Goal: Task Accomplishment & Management: Use online tool/utility

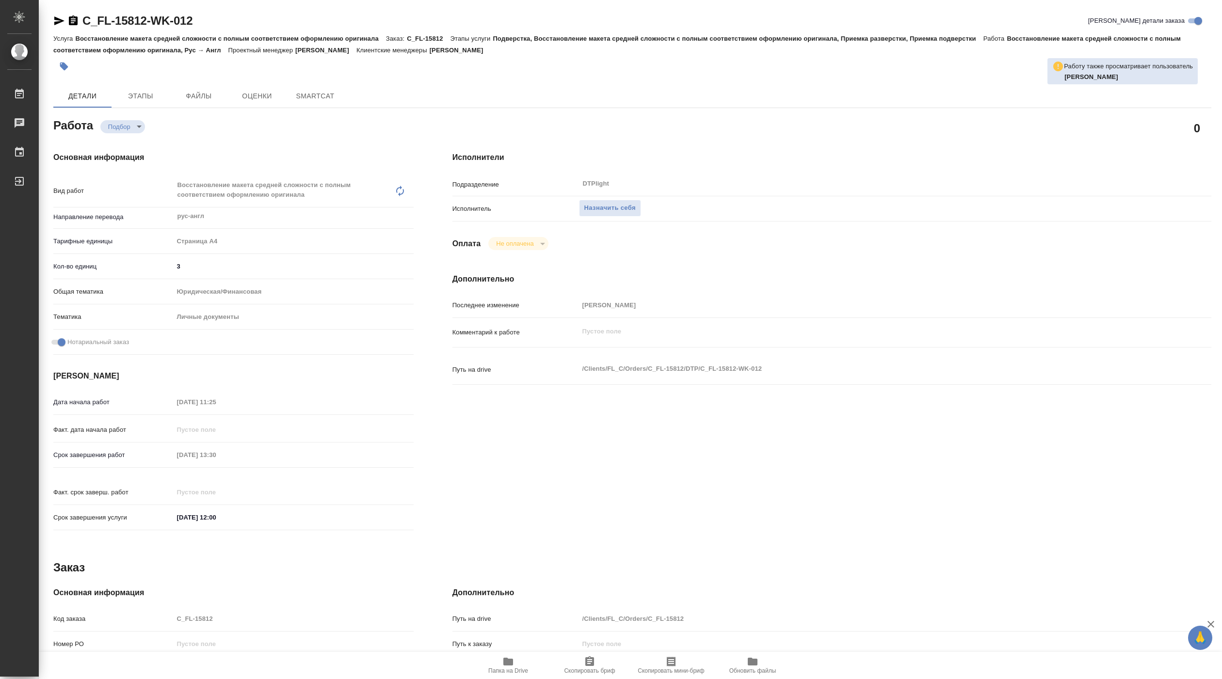
type textarea "x"
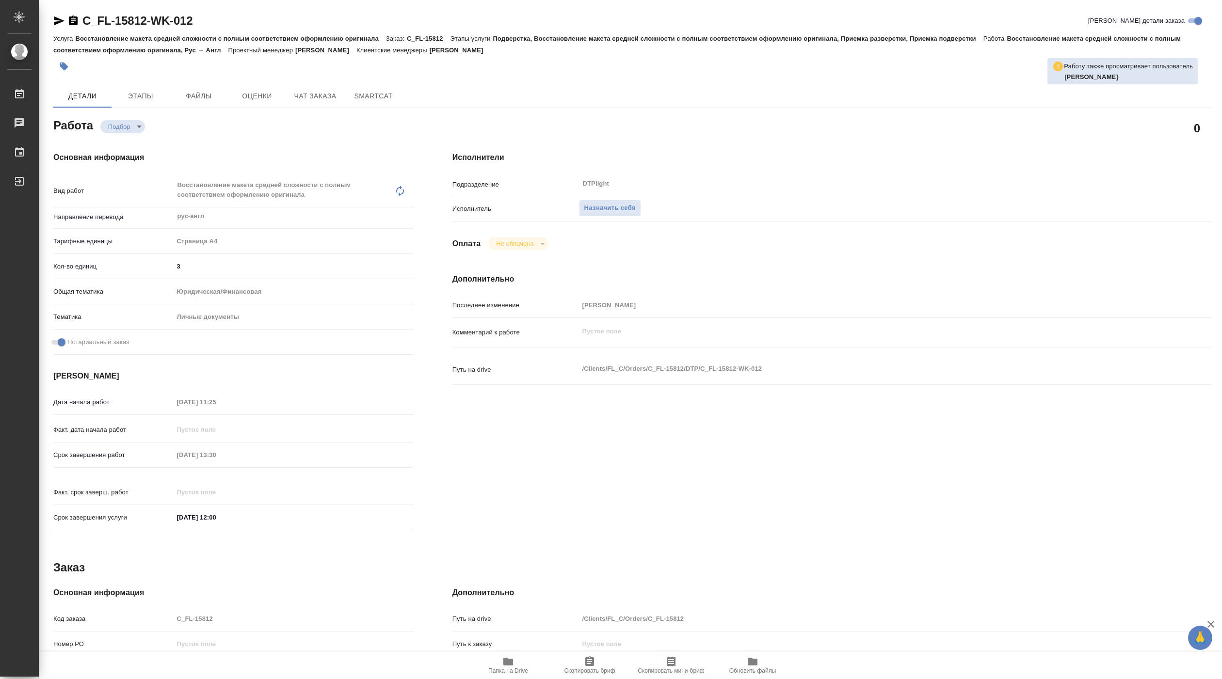
type textarea "x"
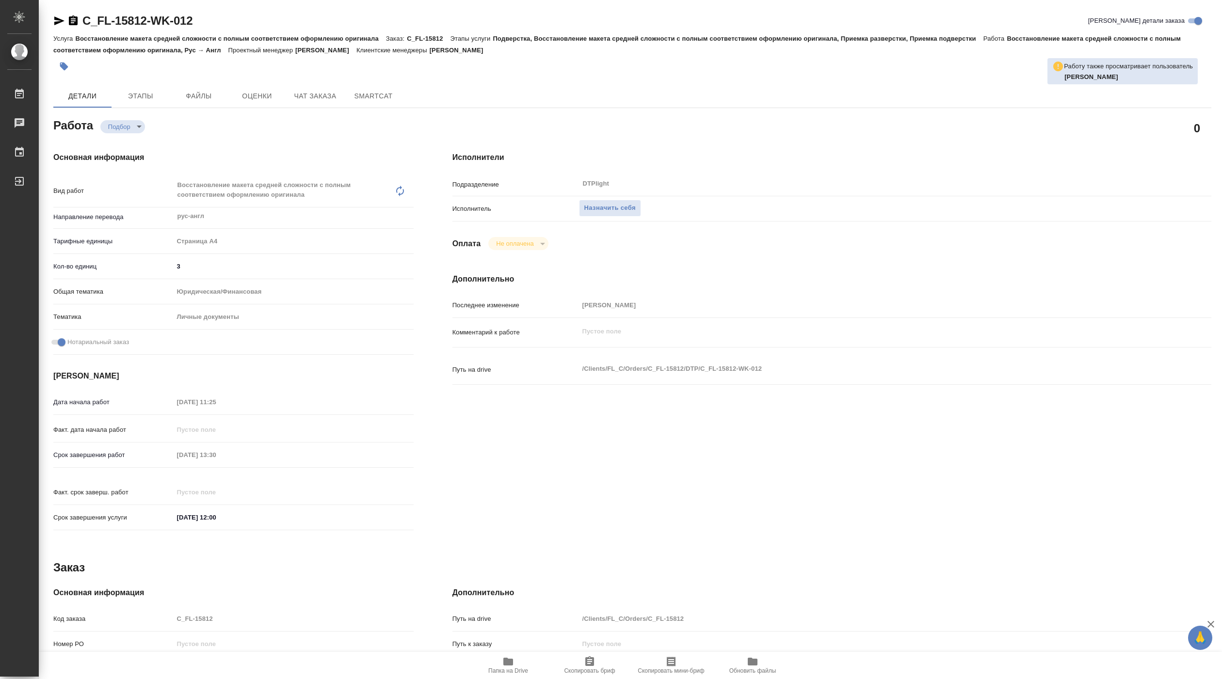
type textarea "x"
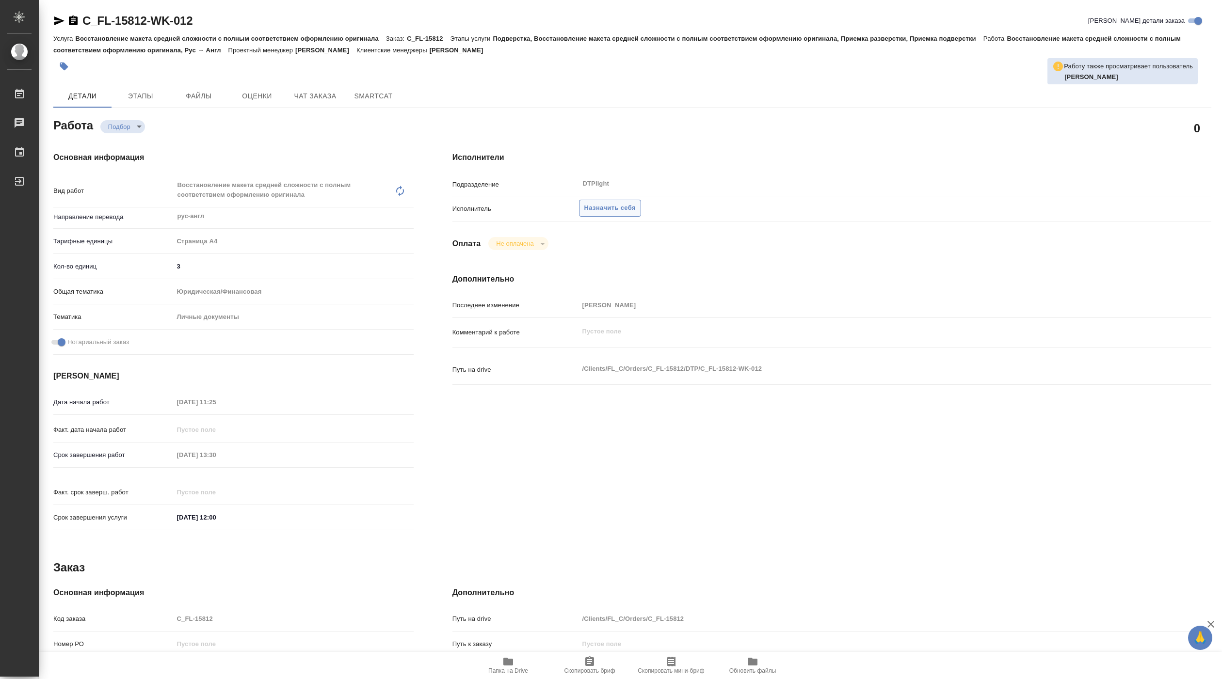
type textarea "x"
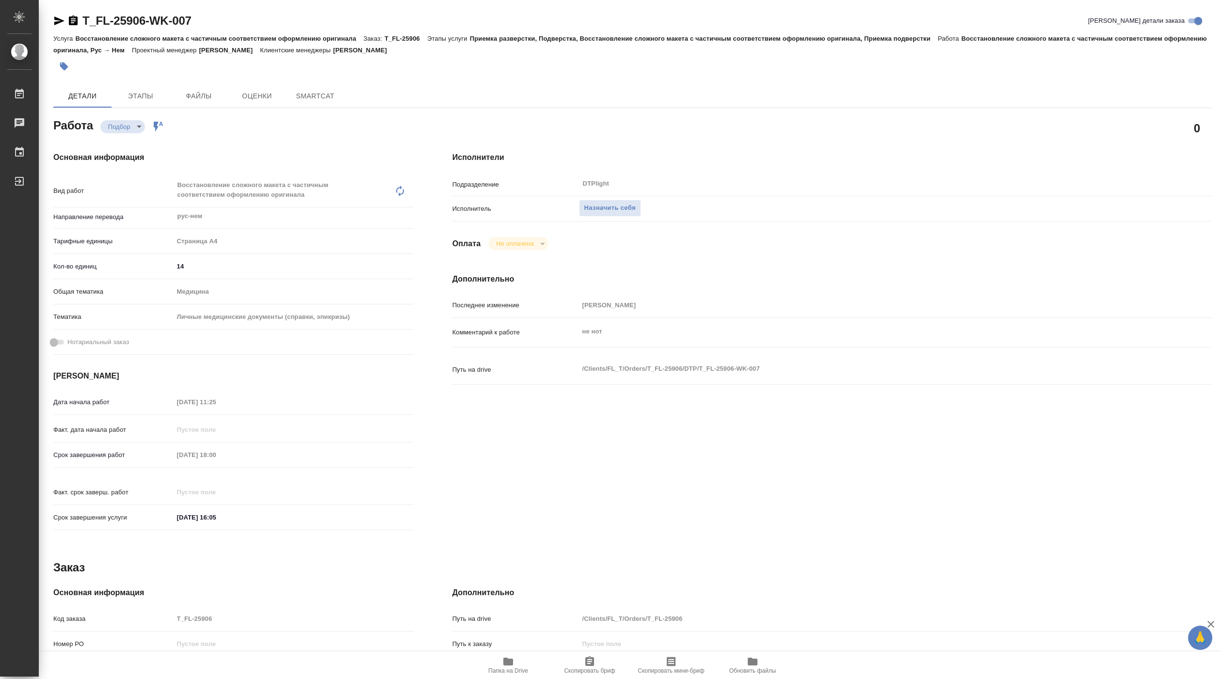
type textarea "x"
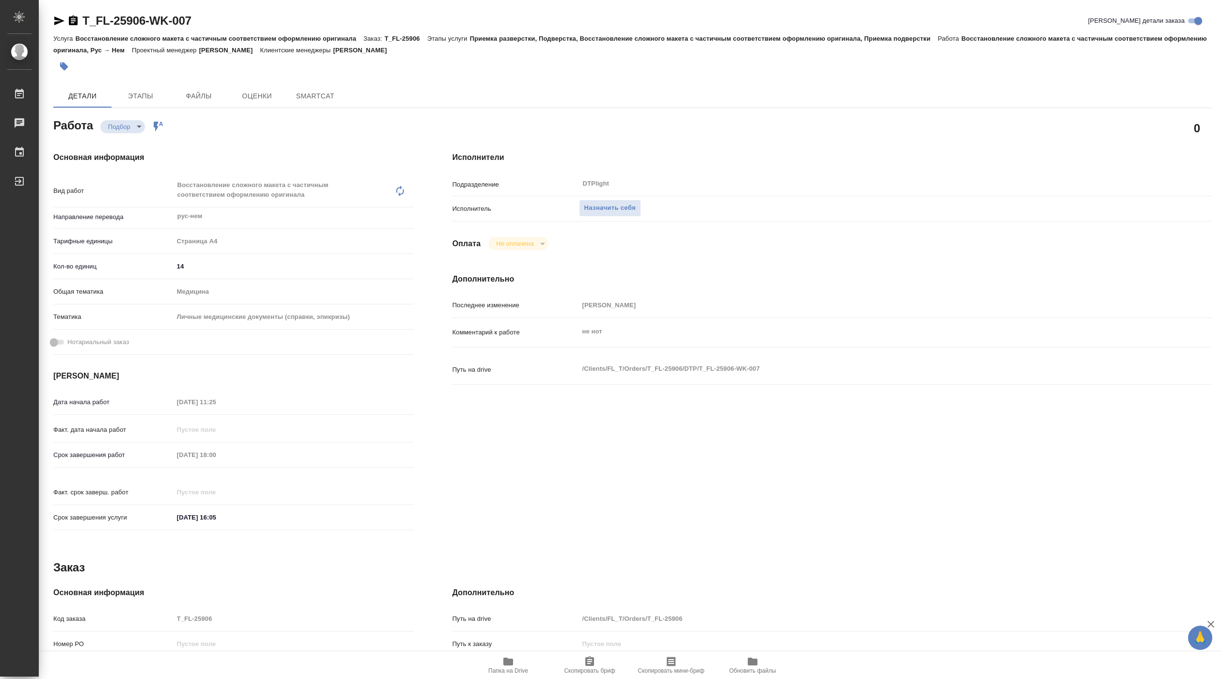
type textarea "x"
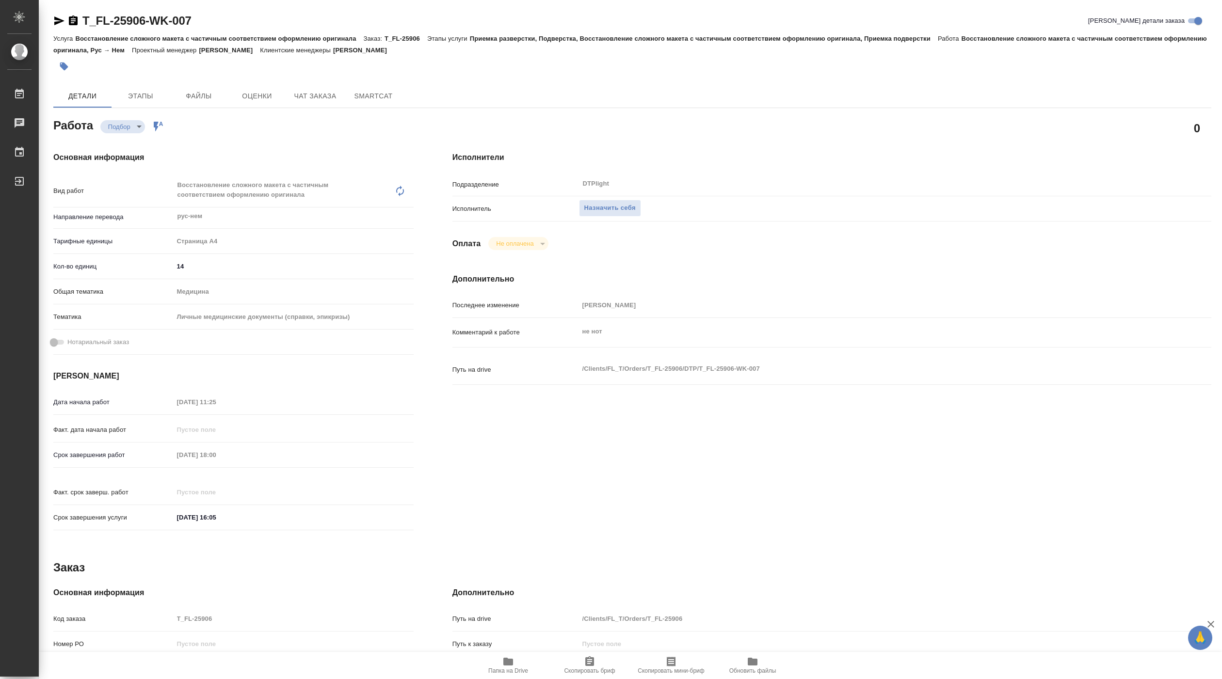
type textarea "x"
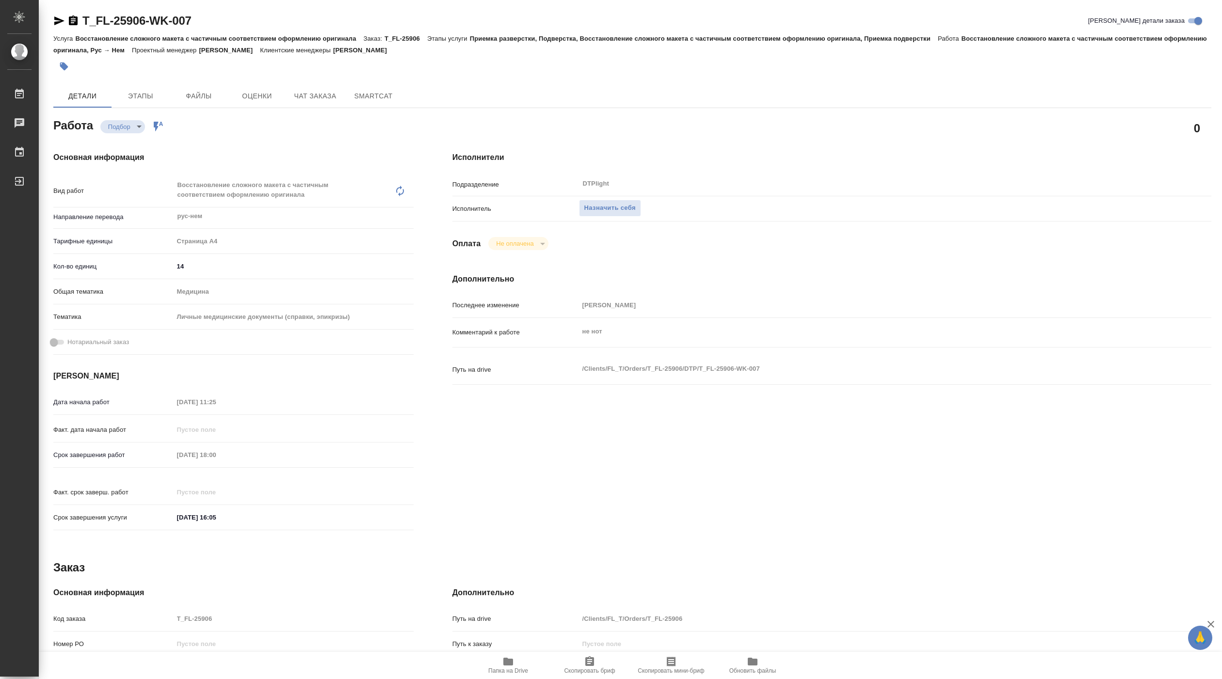
click at [511, 671] on span "Папка на Drive" at bounding box center [508, 671] width 40 height 7
type textarea "x"
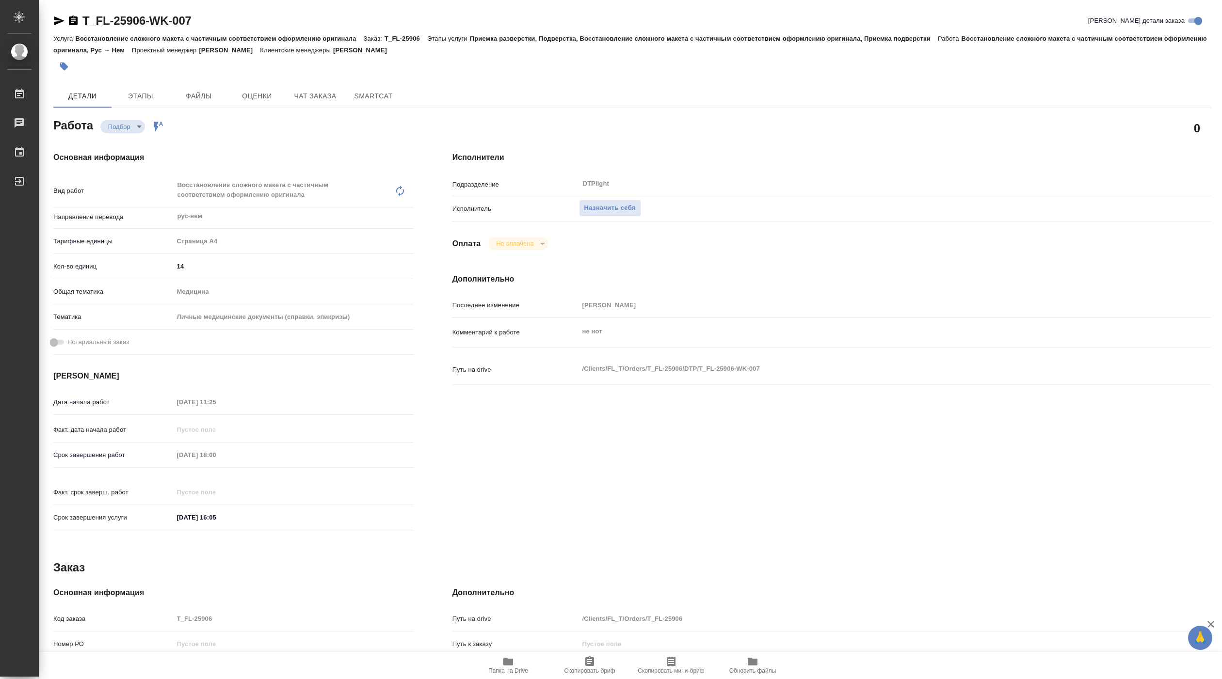
type textarea "x"
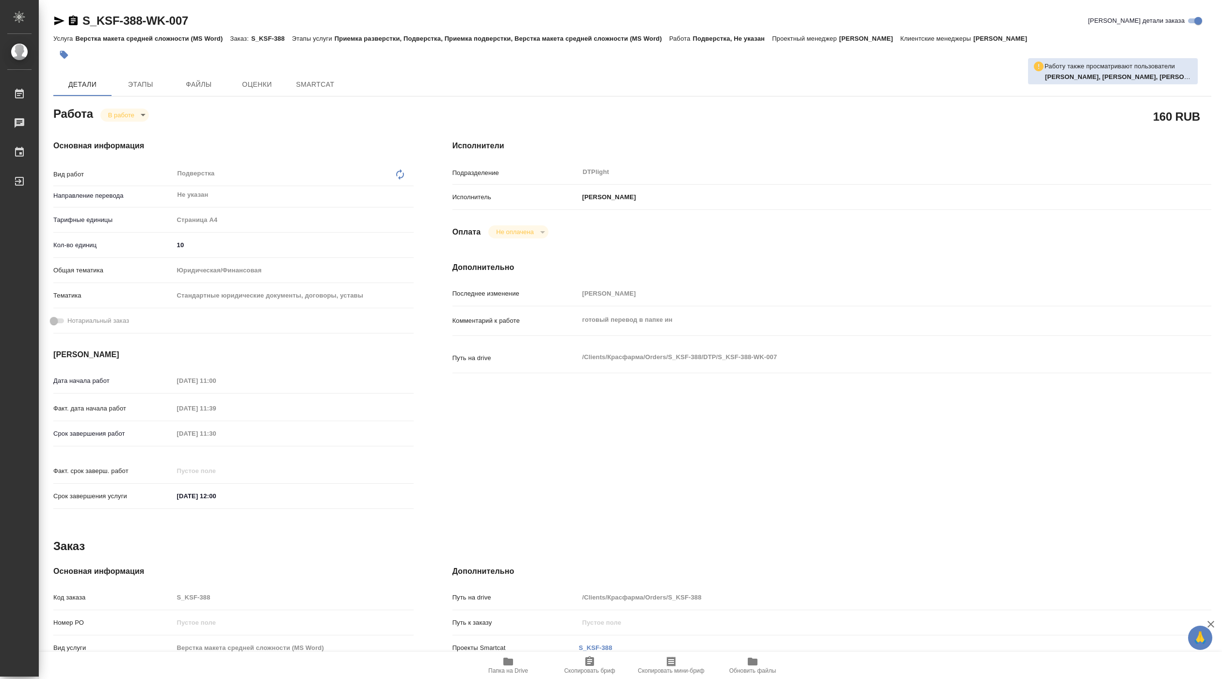
type textarea "x"
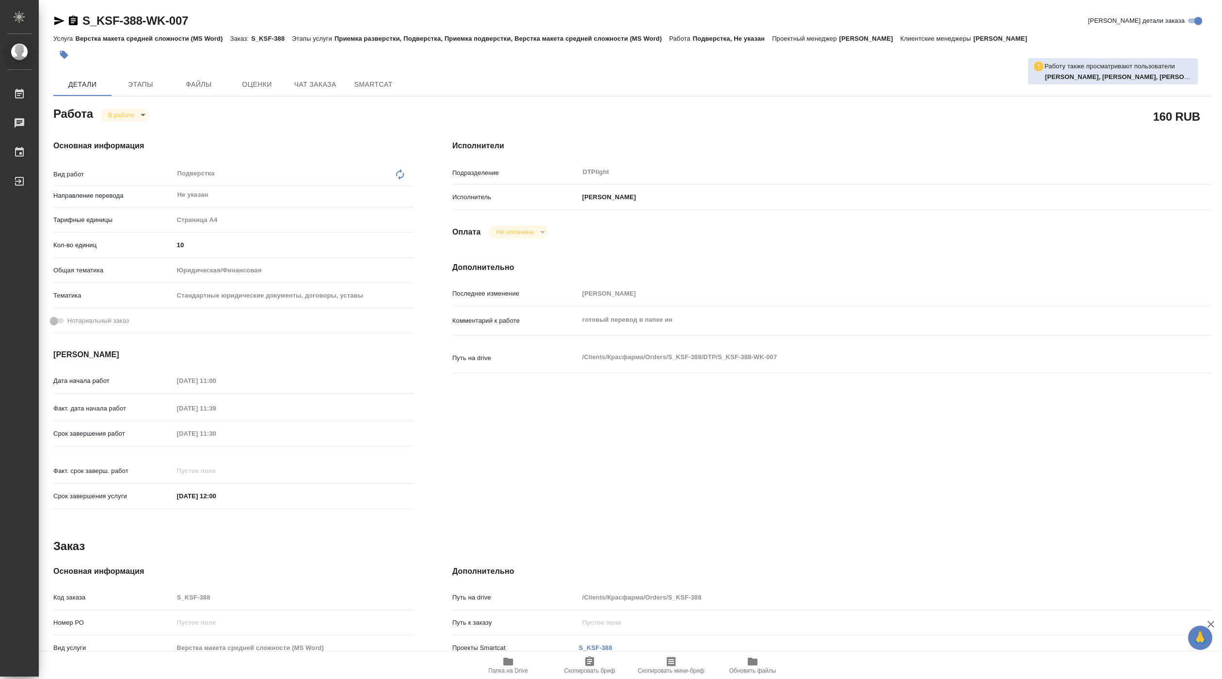
type textarea "x"
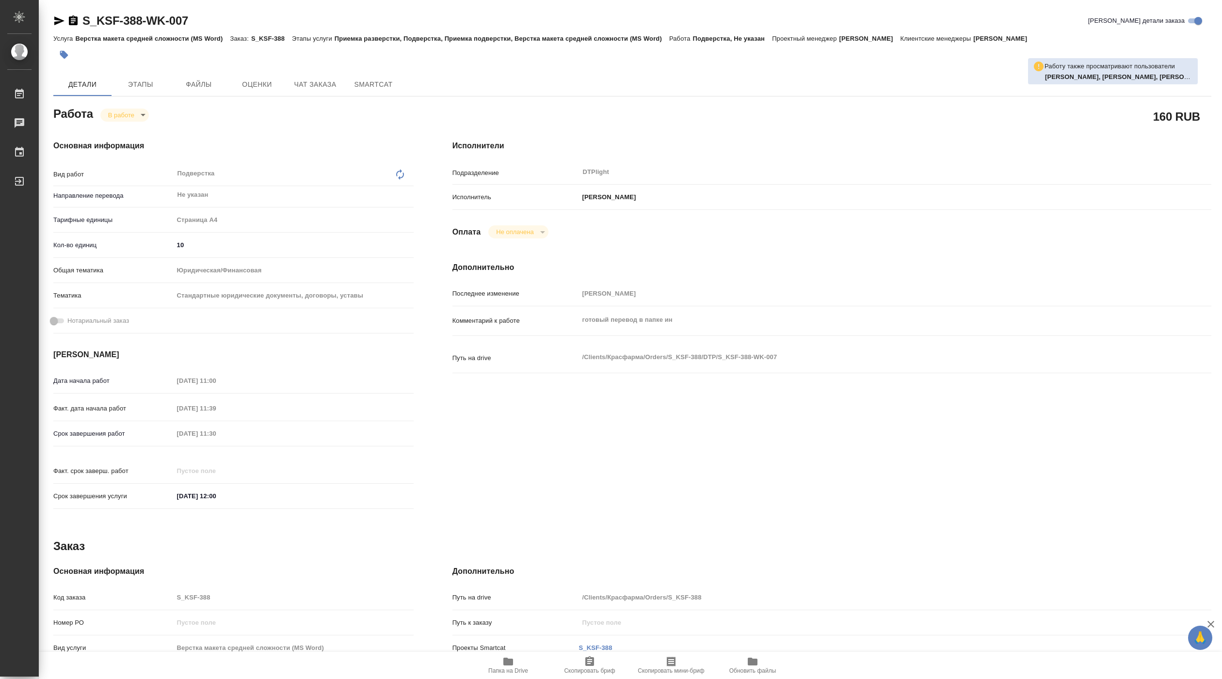
type textarea "x"
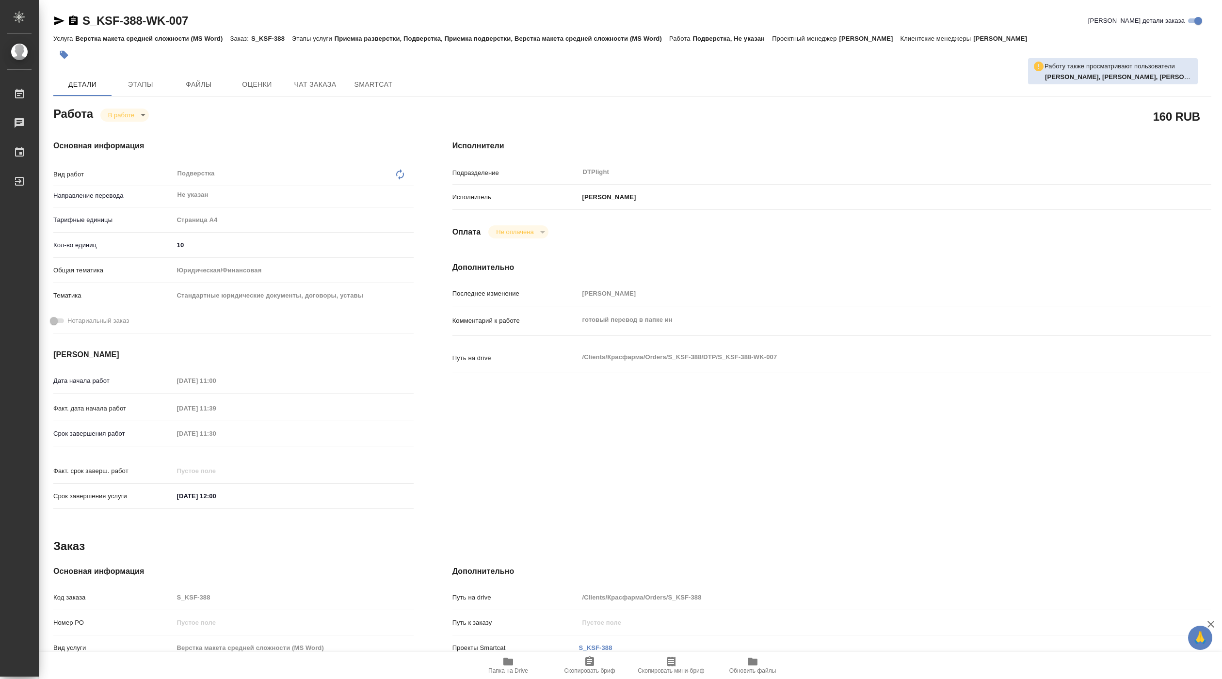
type textarea "x"
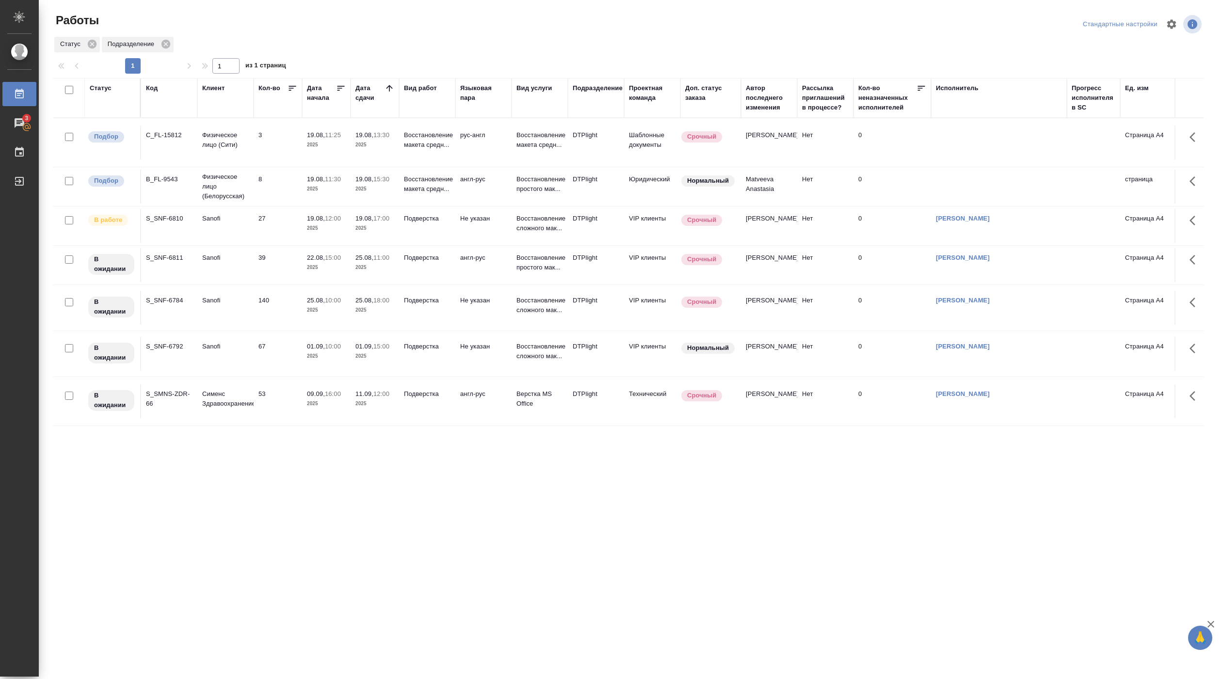
click at [333, 178] on p "11:30" at bounding box center [333, 179] width 16 height 7
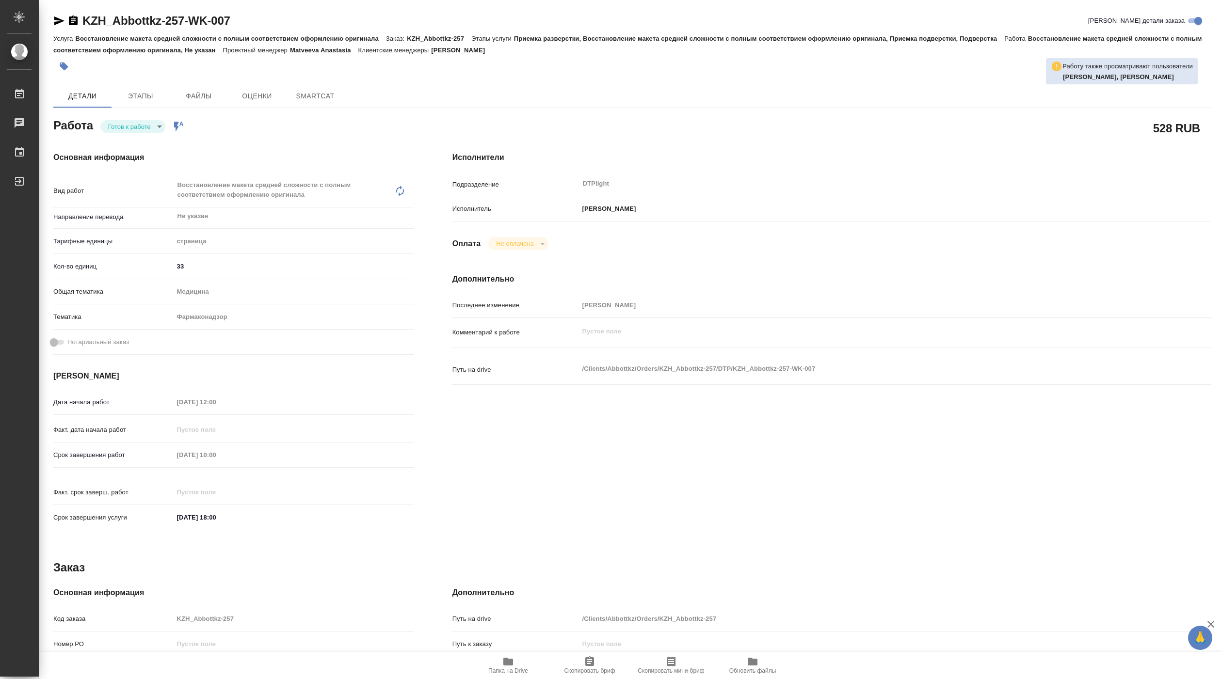
type textarea "x"
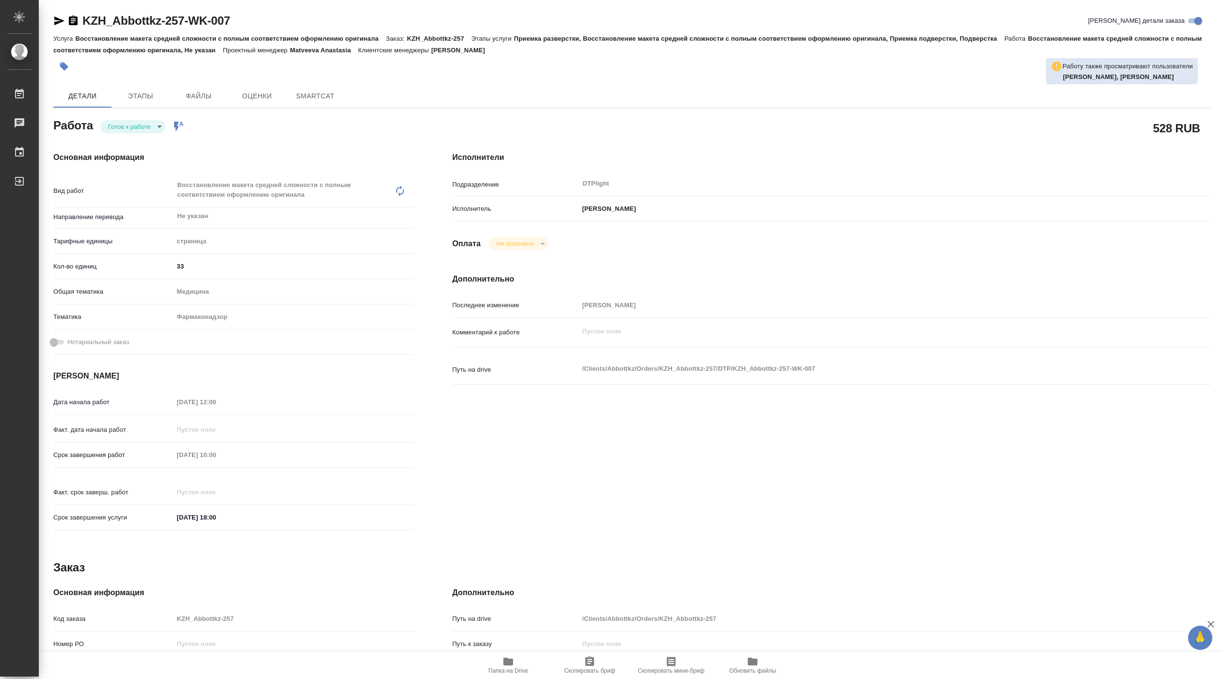
type textarea "x"
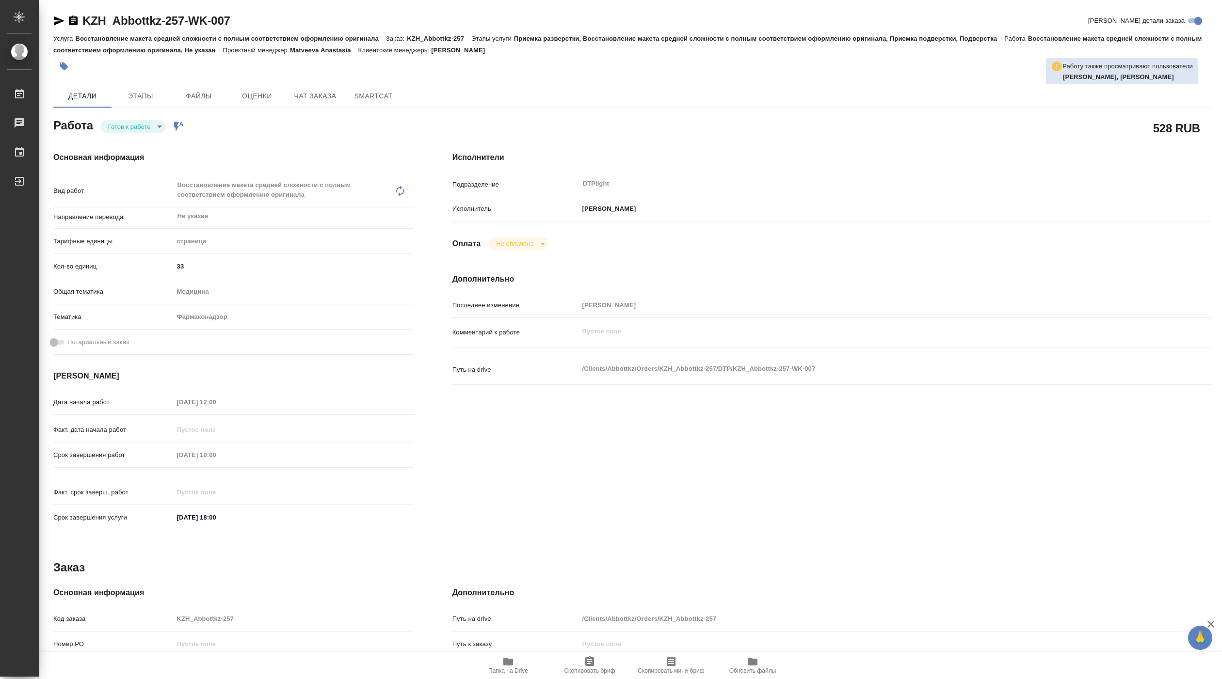
type textarea "x"
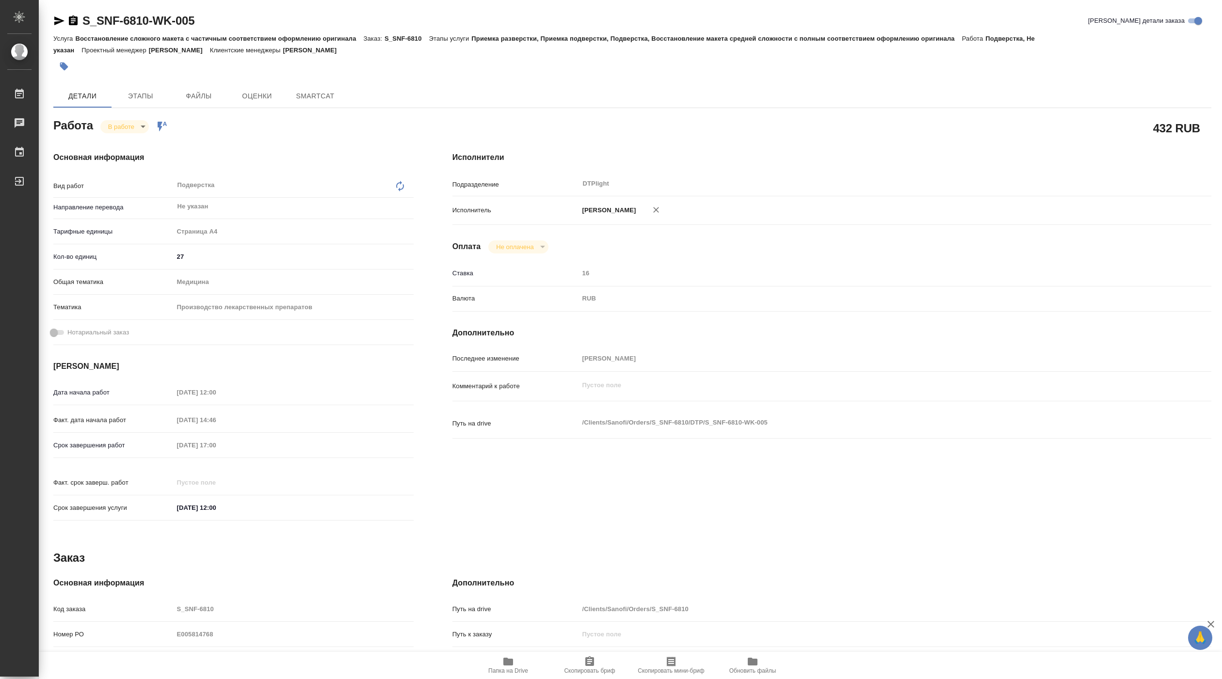
type textarea "x"
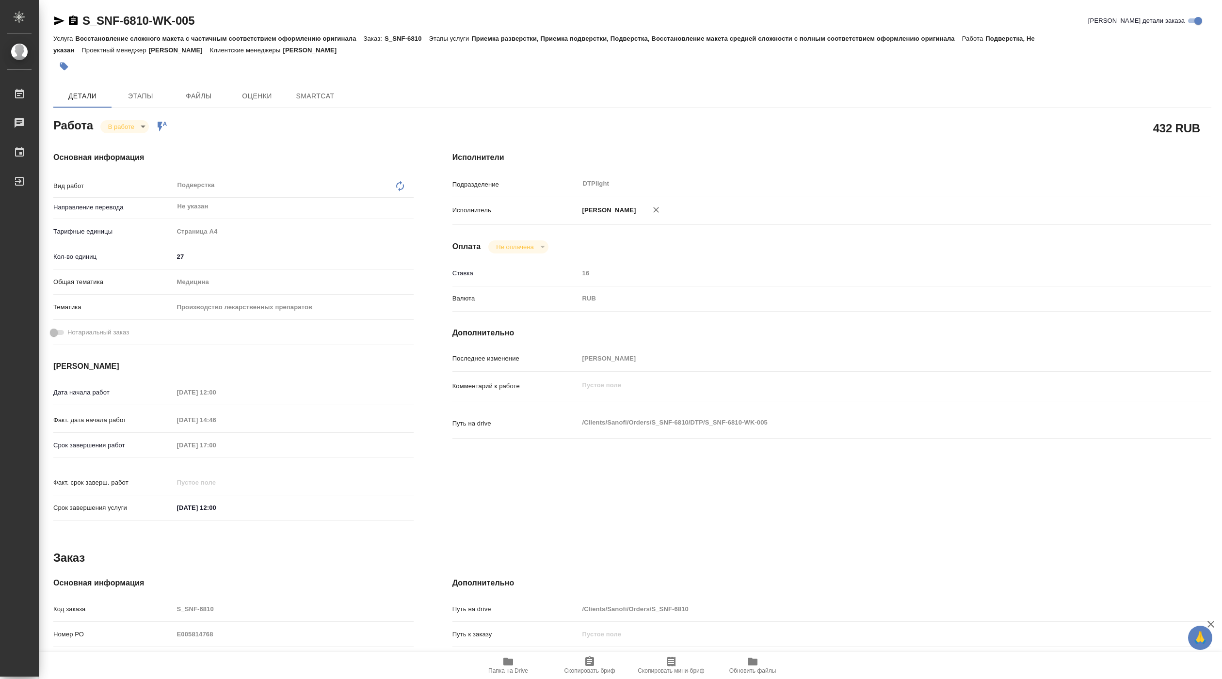
type textarea "x"
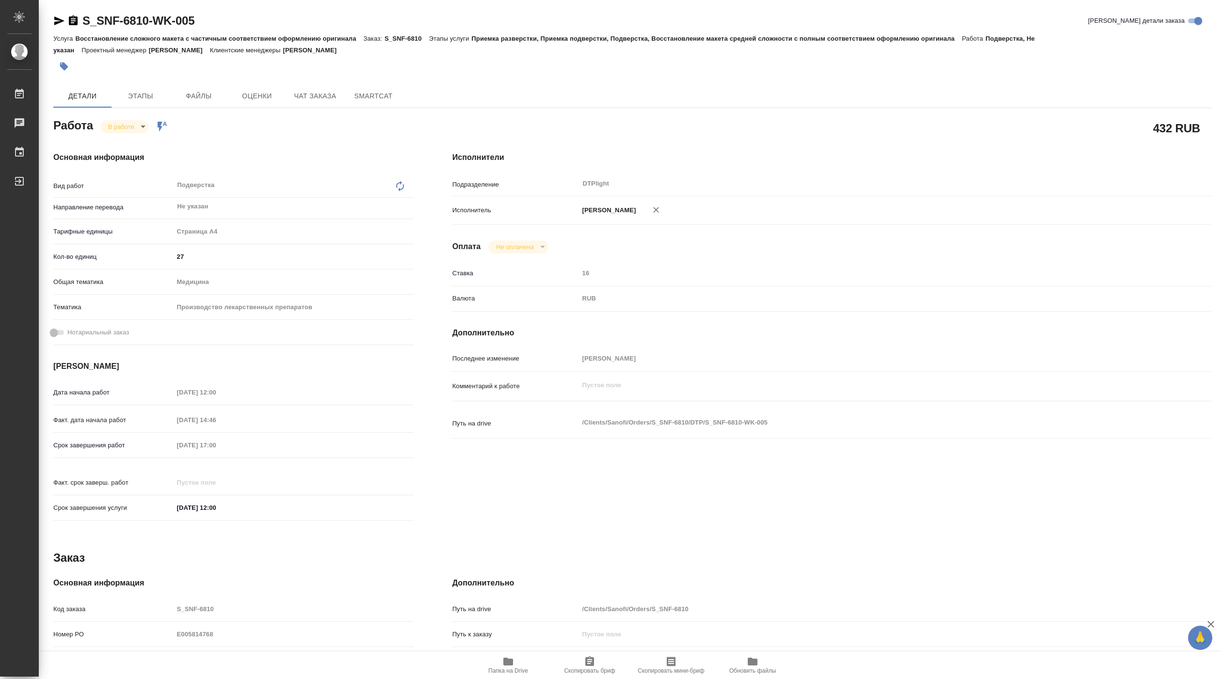
type textarea "x"
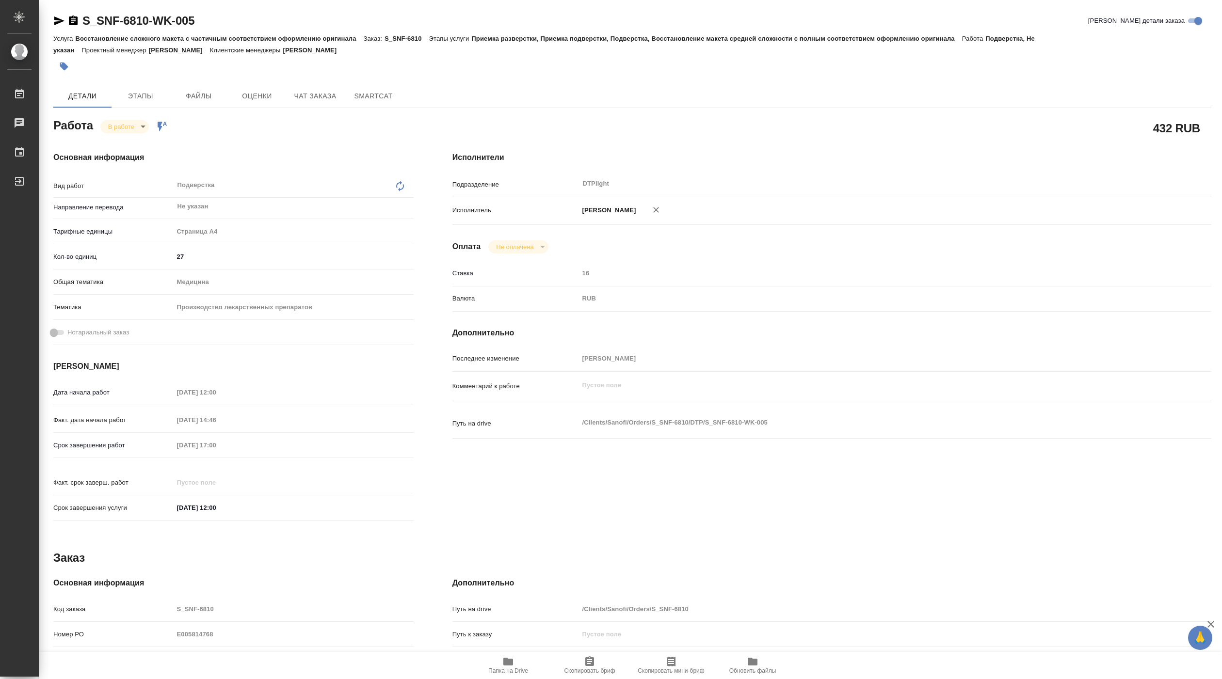
type textarea "x"
